Goal: Find specific page/section: Find specific page/section

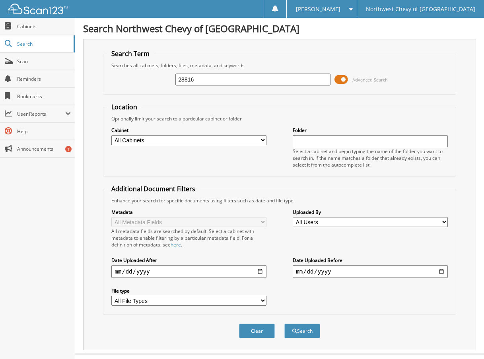
type input "28816"
click at [284, 324] on button "Search" at bounding box center [302, 331] width 36 height 15
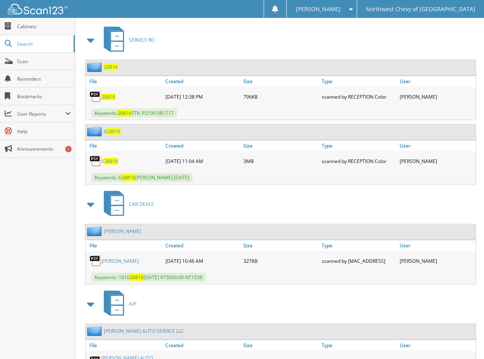
scroll to position [398, 0]
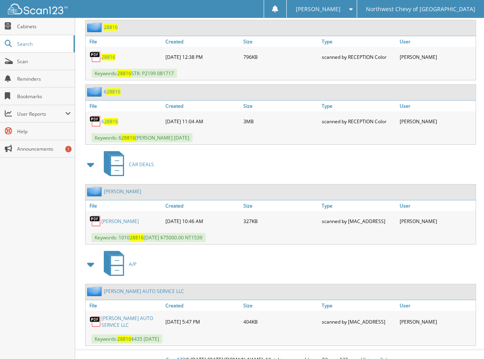
click at [120, 315] on link "[PERSON_NAME] AUTO SERVICE LLC" at bounding box center [131, 322] width 60 height 14
click at [340, 8] on span "[PERSON_NAME]" at bounding box center [318, 9] width 45 height 5
click at [356, 38] on link "Logout" at bounding box center [322, 39] width 70 height 14
